Goal: Communication & Community: Ask a question

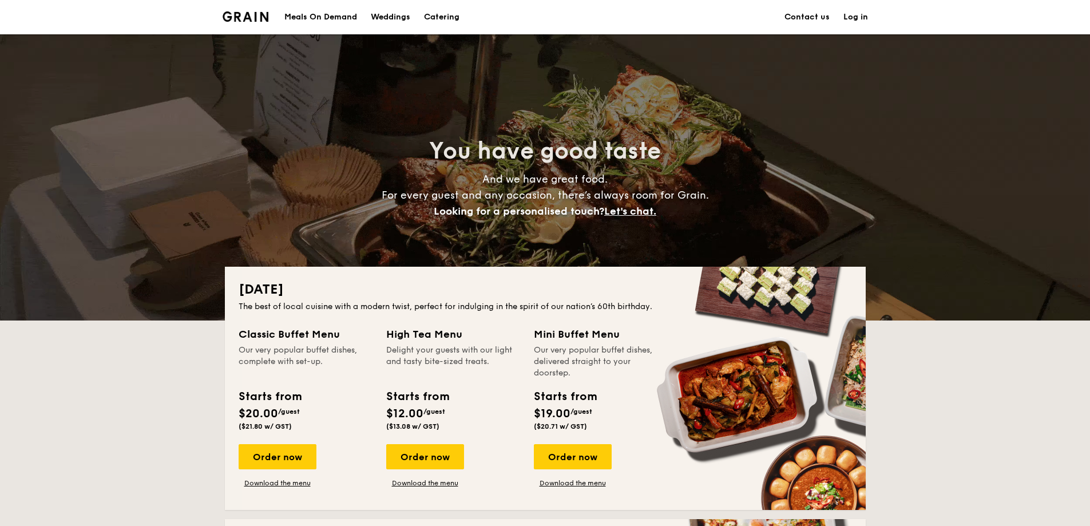
click at [794, 18] on link "Contact us" at bounding box center [807, 17] width 45 height 34
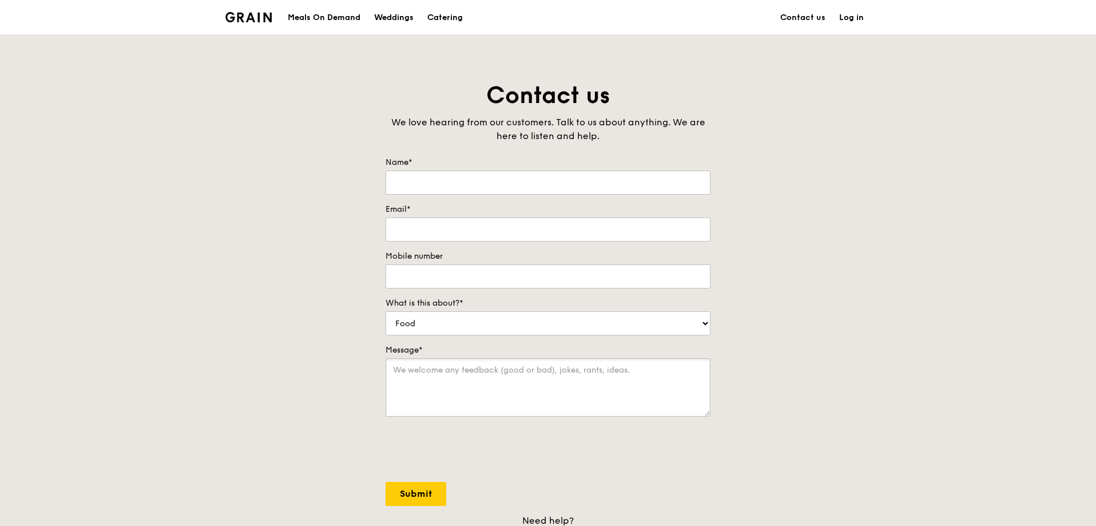
click at [449, 383] on textarea "Message*" at bounding box center [548, 387] width 325 height 58
paste textarea "Hi Team, Good day ! We would like to enquire on Canapes package for our Corp ev…"
type textarea "Hi Team, Good day ! We would like to enquire on Canapes package for our Corp ev…"
click at [708, 324] on select "Food Service Billing/Payment Catering Others" at bounding box center [548, 323] width 325 height 24
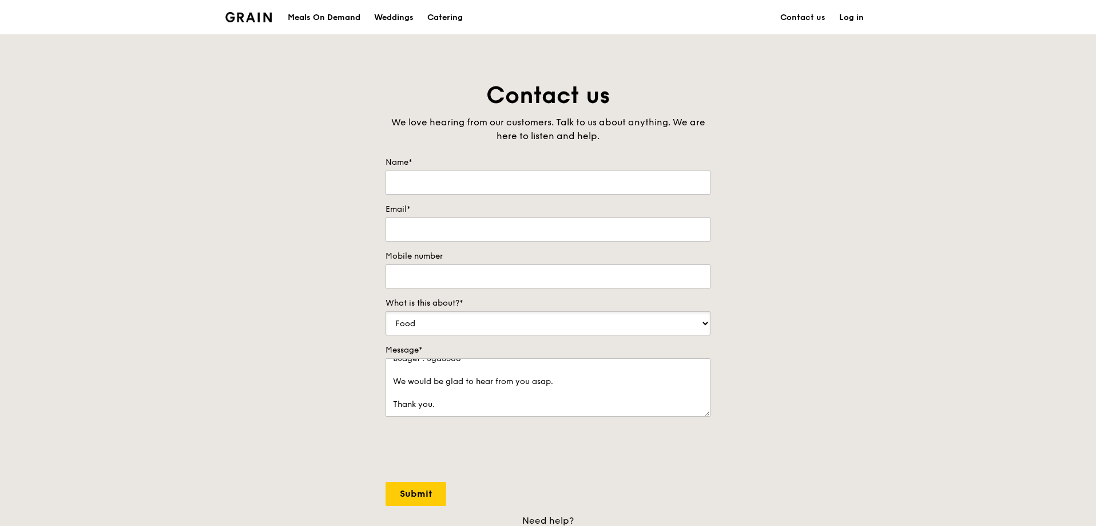
select select "Catering"
click at [386, 311] on select "Food Service Billing/Payment Catering Others" at bounding box center [548, 323] width 325 height 24
click at [429, 181] on input "Name*" at bounding box center [548, 183] width 325 height 24
type input "[PERSON_NAME]"
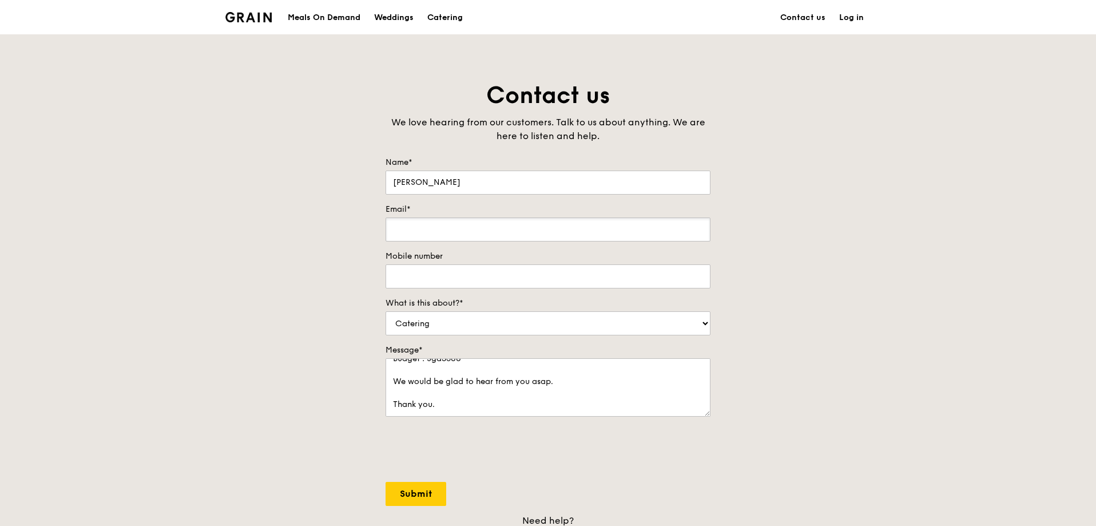
click at [435, 230] on input "Email*" at bounding box center [548, 229] width 325 height 24
type input "[PERSON_NAME][EMAIL_ADDRESS][PERSON_NAME][DOMAIN_NAME]"
click at [509, 271] on input "Mobile number" at bounding box center [548, 276] width 325 height 24
type input "9179 9292"
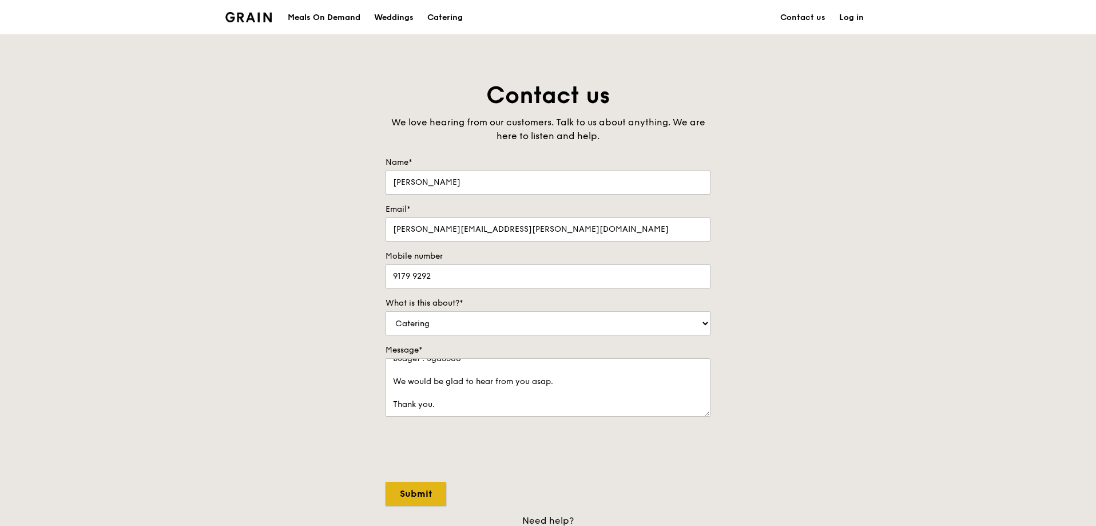
click at [417, 496] on input "Submit" at bounding box center [416, 494] width 61 height 24
select select "Food"
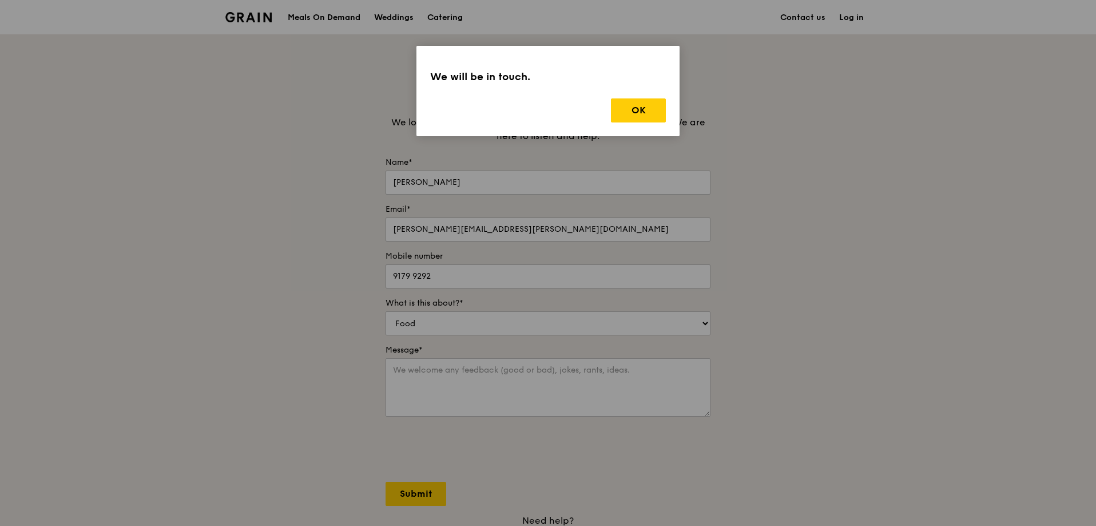
scroll to position [0, 0]
click at [636, 112] on button "OK" at bounding box center [638, 110] width 55 height 24
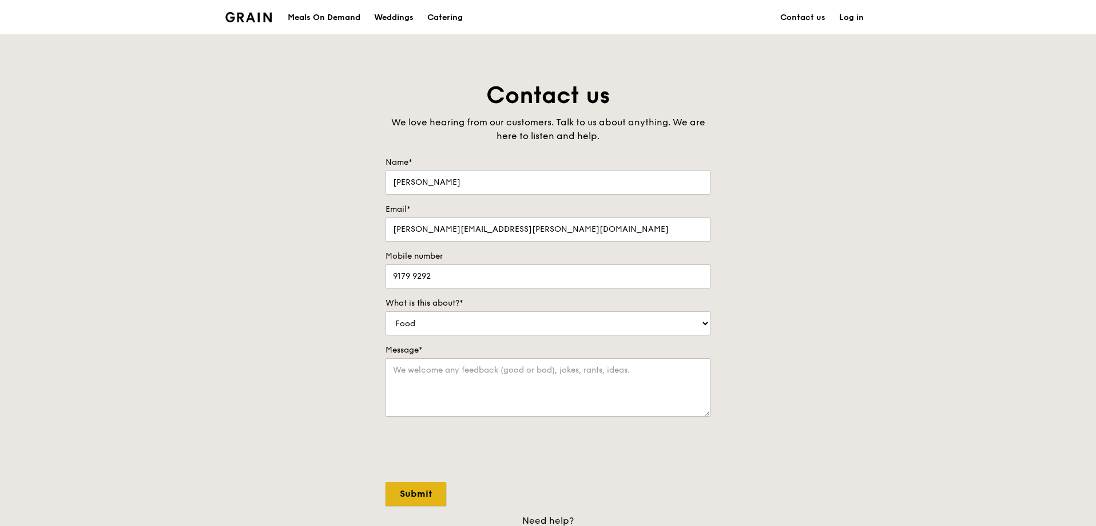
click at [429, 500] on input "Submit" at bounding box center [416, 494] width 61 height 24
click at [861, 337] on div "Contact us We love hearing from our customers. Talk to us about anything. We ar…" at bounding box center [548, 319] width 1096 height 478
click at [599, 367] on textarea "Message*" at bounding box center [548, 387] width 325 height 58
paste textarea "Hi Team, Good day ! We would like to enquire on Canapes package for our Corp ev…"
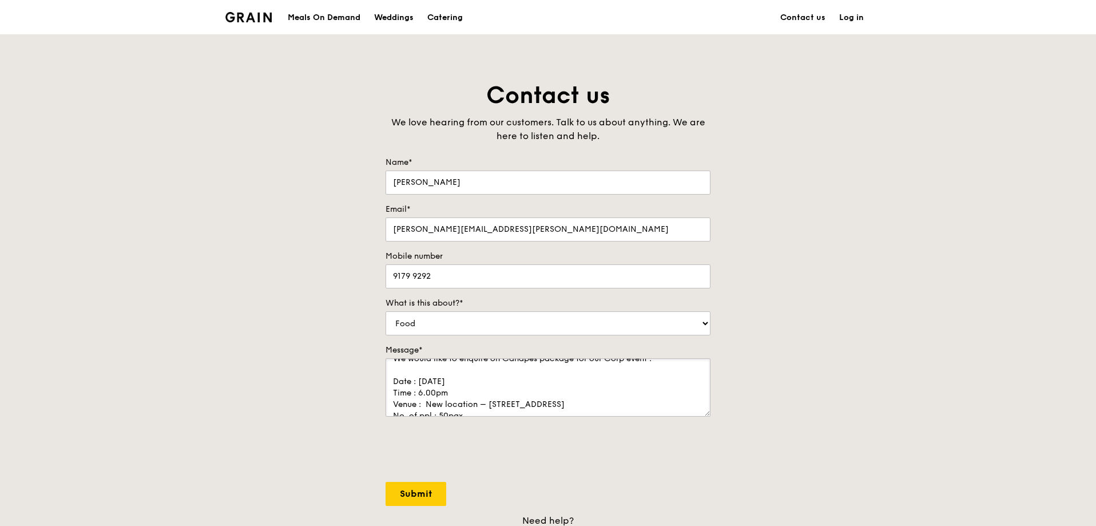
scroll to position [160, 0]
type textarea "Hi Team, Good day ! We would like to enquire on Canapes package for our Corp ev…"
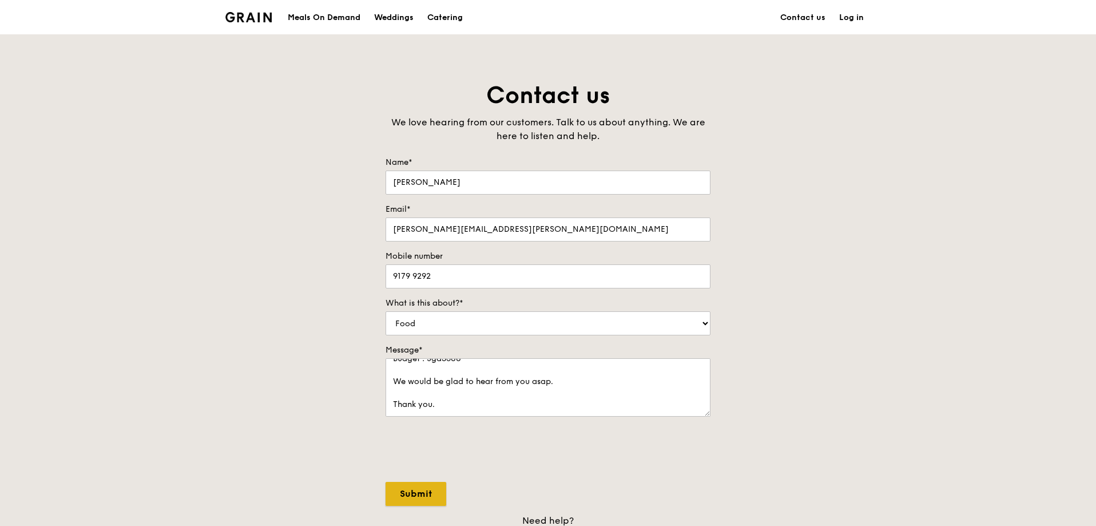
click at [419, 494] on input "Submit" at bounding box center [416, 494] width 61 height 24
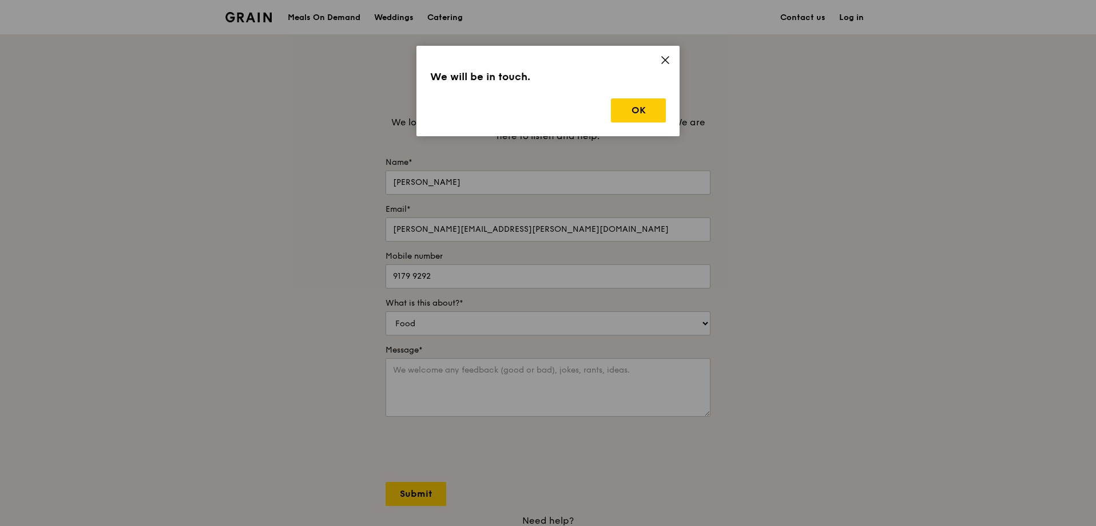
click at [670, 58] on icon at bounding box center [665, 60] width 10 height 10
